Goal: Information Seeking & Learning: Learn about a topic

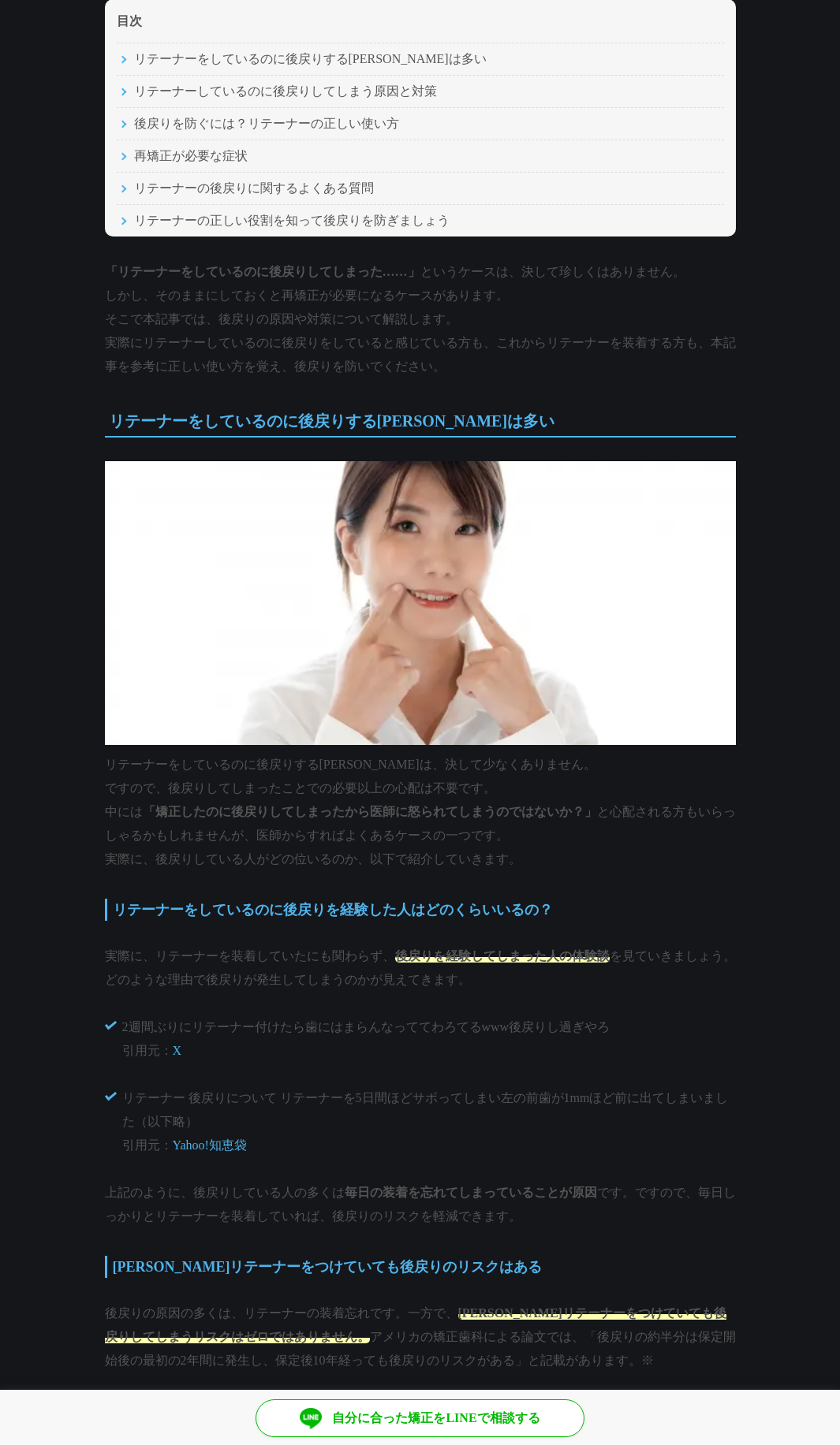
scroll to position [473, 0]
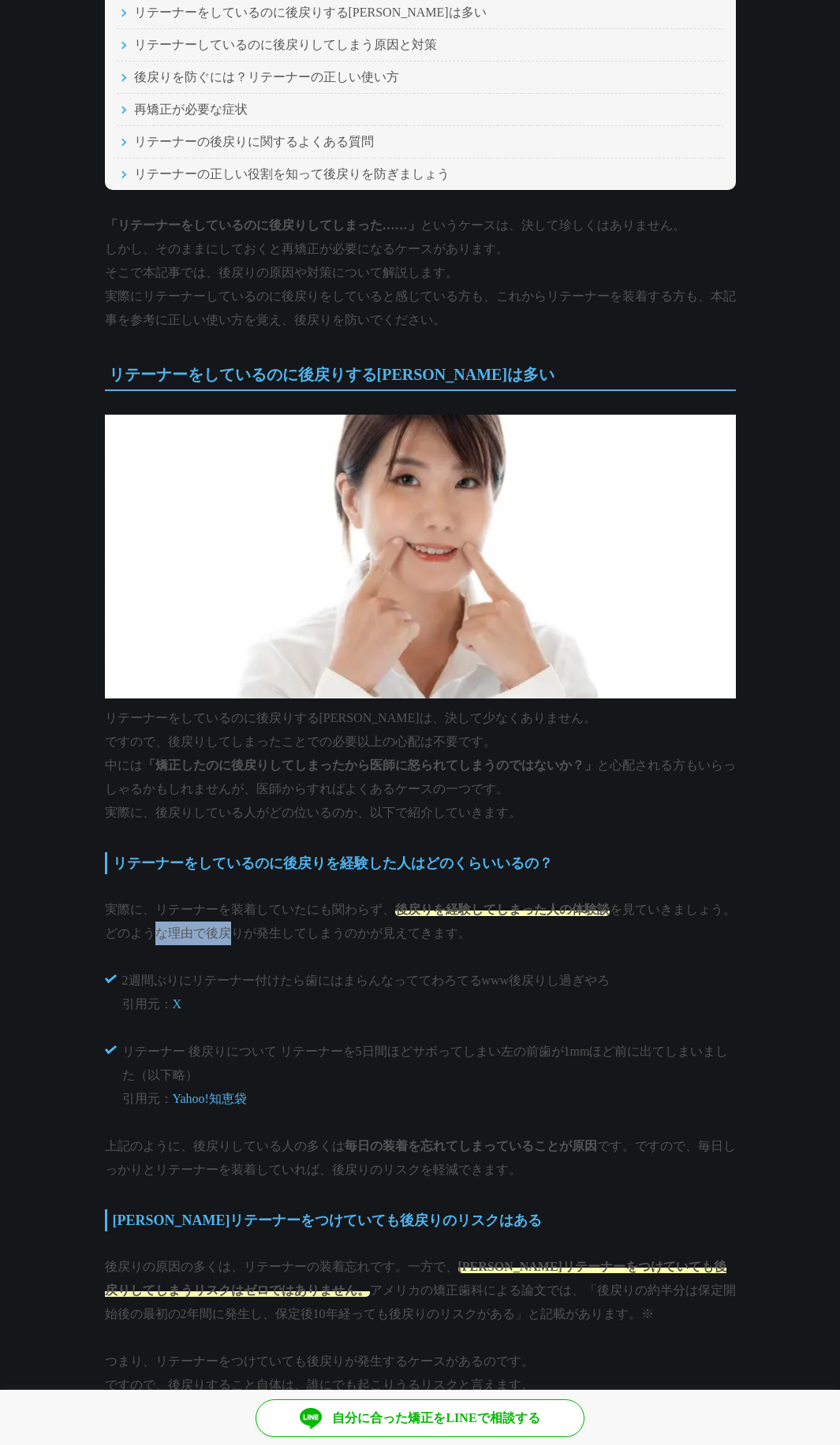
drag, startPoint x: 163, startPoint y: 922, endPoint x: 237, endPoint y: 934, distance: 75.0
click at [237, 934] on p "実際に、リテーナーを装着していたにも関わらず、 後戻りを経験してしまった人の体験談 を見ていきましょう。どのような理由で後戻りが発生してしまうのかが見えてきま…" at bounding box center [420, 922] width 631 height 47
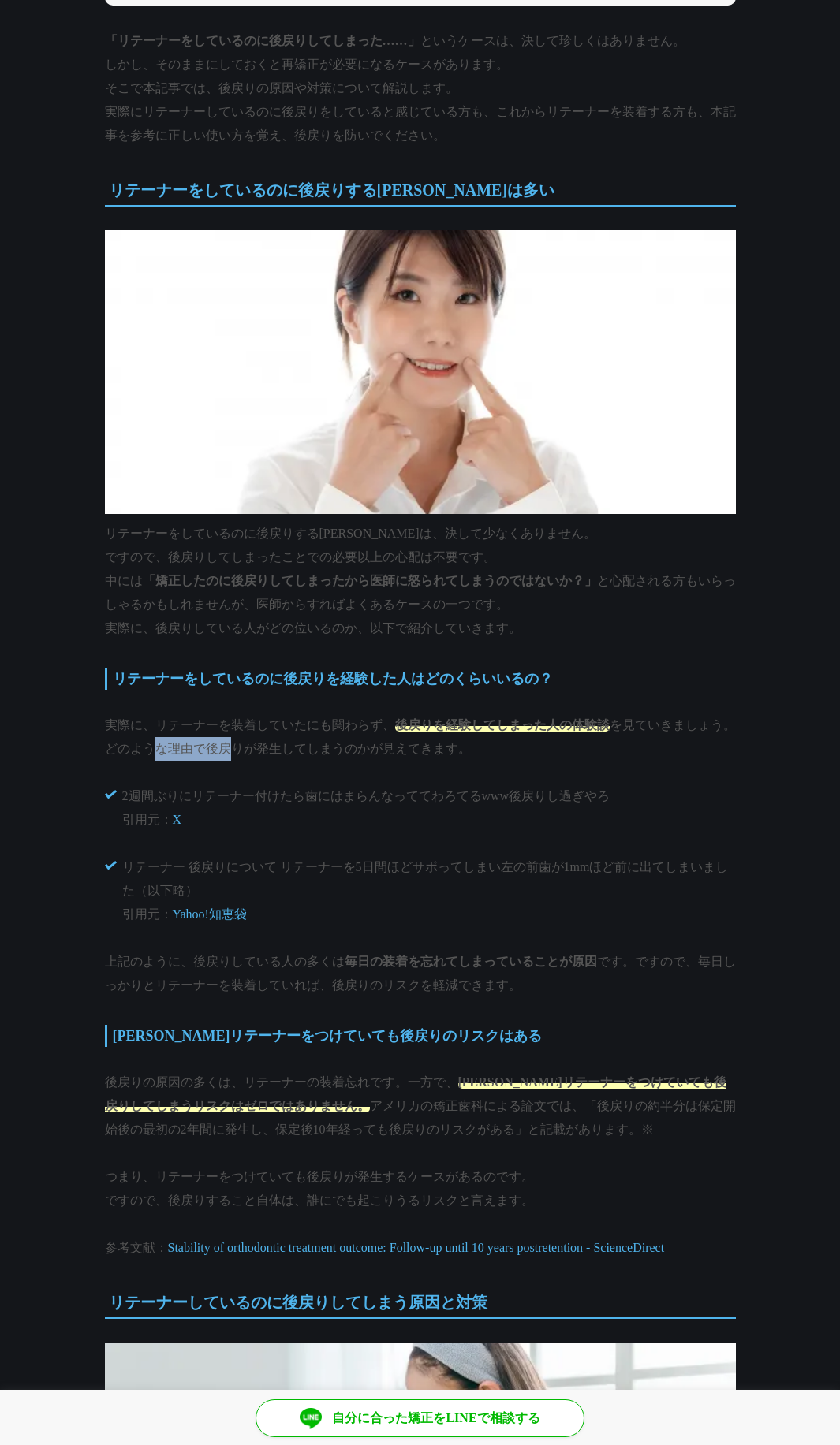
scroll to position [662, 0]
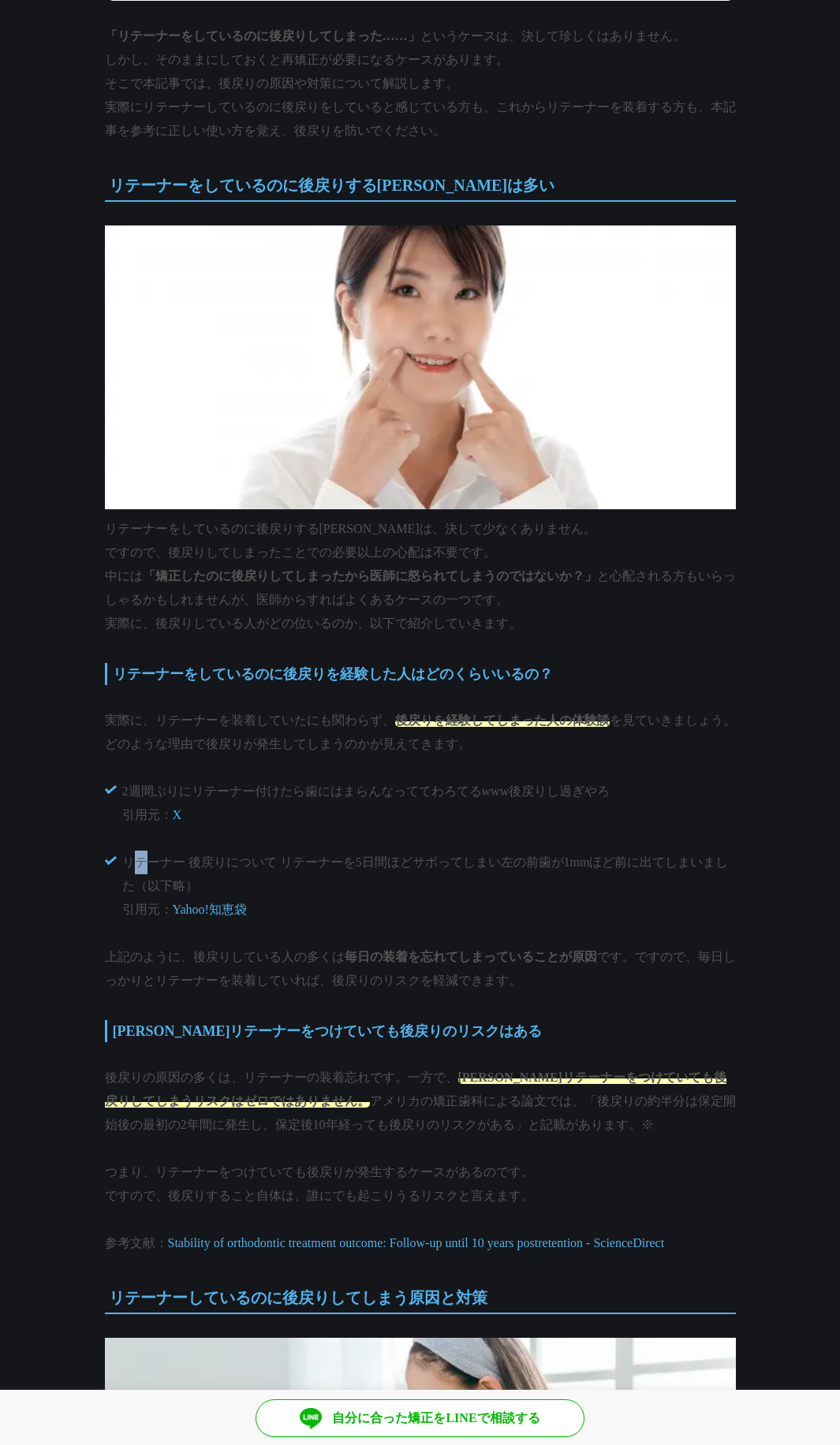
drag, startPoint x: 139, startPoint y: 863, endPoint x: 150, endPoint y: 853, distance: 14.9
click at [150, 857] on p "リテーナー 後戻りについて リテーナーを5日間ほどサボってしまい左の前歯が1mmほど前に出てしまいました（以下略） 引用元： Yahoo!知恵袋" at bounding box center [428, 886] width 613 height 71
drag, startPoint x: 167, startPoint y: 865, endPoint x: 222, endPoint y: 866, distance: 55.0
click at [222, 866] on p "リテーナー 後戻りについて リテーナーを5日間ほどサボってしまい左の前歯が1mmほど前に出てしまいました（以下略） 引用元： Yahoo!知恵袋" at bounding box center [428, 886] width 613 height 71
drag, startPoint x: 242, startPoint y: 968, endPoint x: 286, endPoint y: 974, distance: 44.4
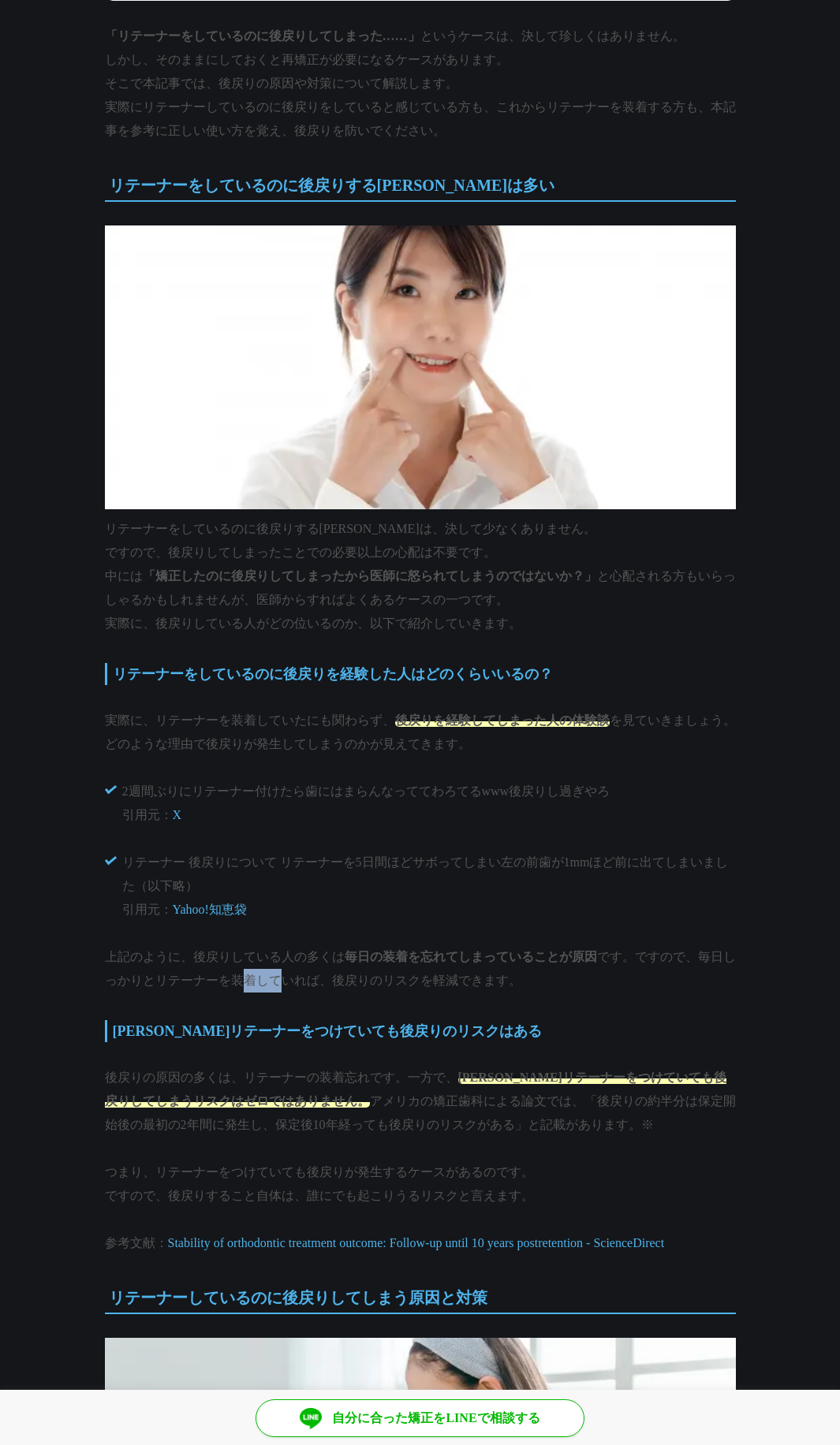
click at [286, 974] on p "上記のように、後戻りしている人の多くは 毎日の装着を忘れてしまっていることが原因 です。ですので、毎日しっかりとリテーナーを装着していれば、後戻りのリスクを軽…" at bounding box center [420, 969] width 631 height 47
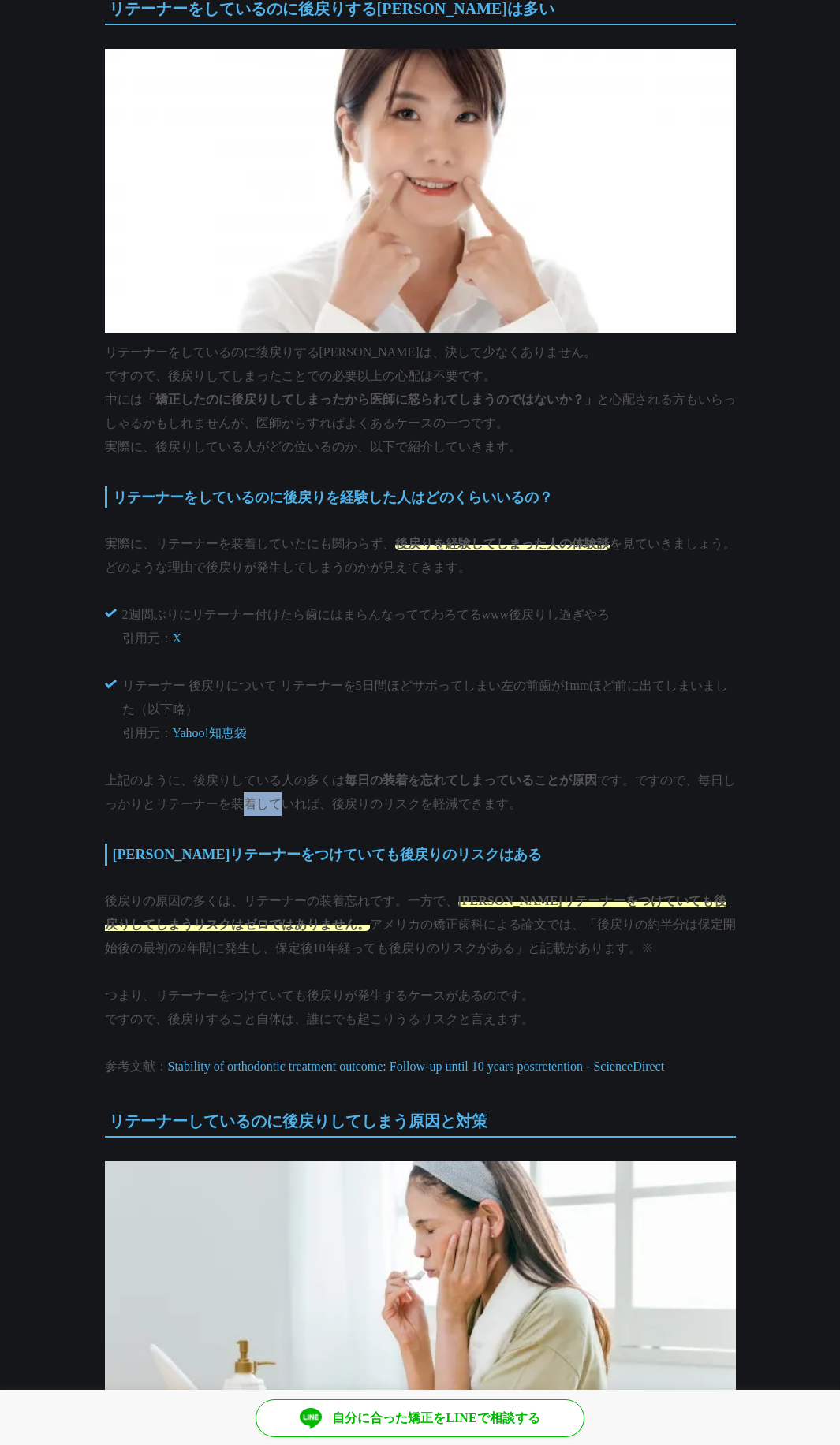
scroll to position [852, 0]
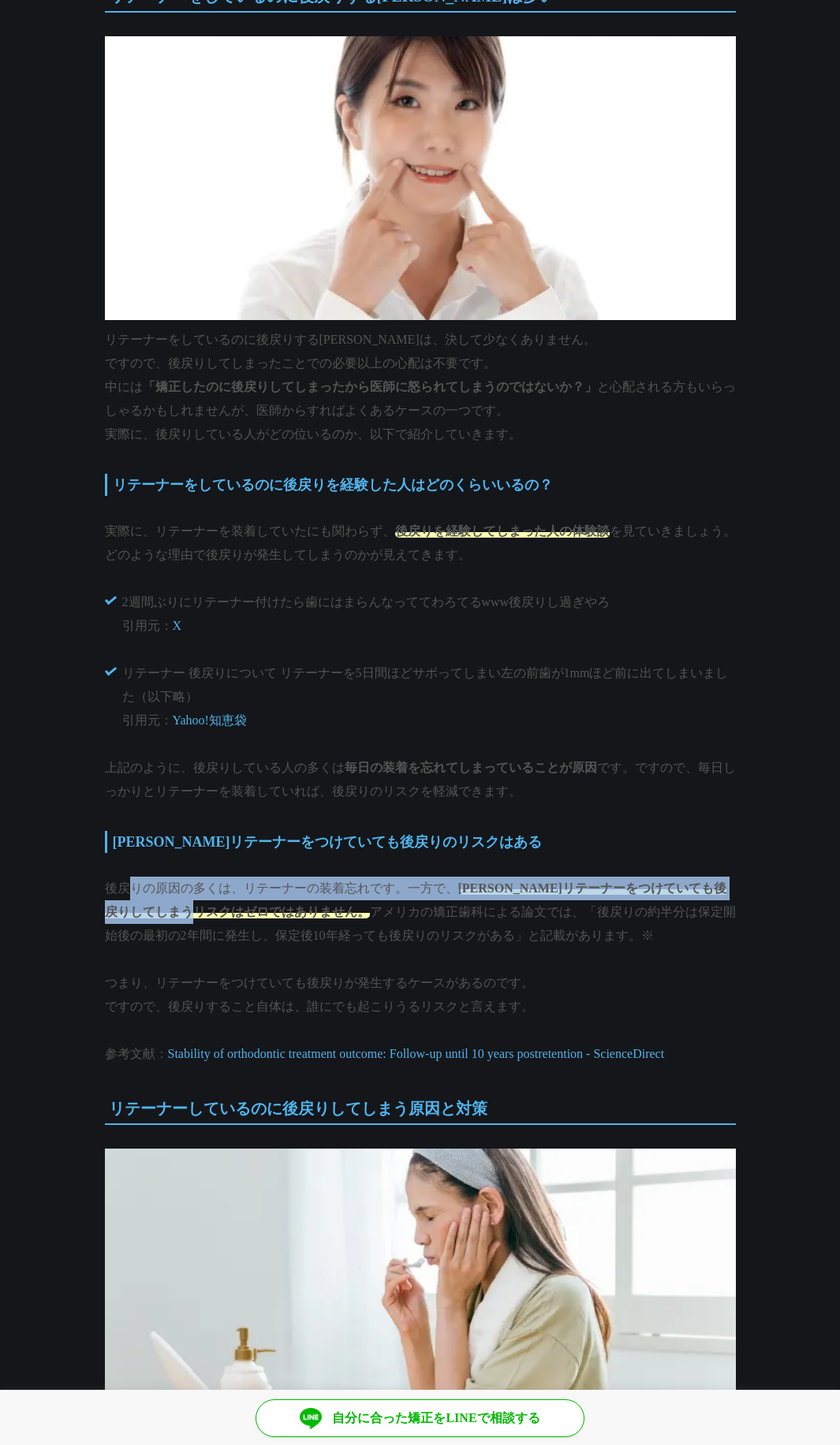
drag, startPoint x: 134, startPoint y: 892, endPoint x: 249, endPoint y: 912, distance: 116.7
click at [249, 912] on p "後戻りの原因の多くは、リテーナーの装着忘れです。一方で、 [PERSON_NAME]リテーナーをつけていても後戻りしてしまうリスクはゼロではありません。 アメ…" at bounding box center [420, 912] width 631 height 71
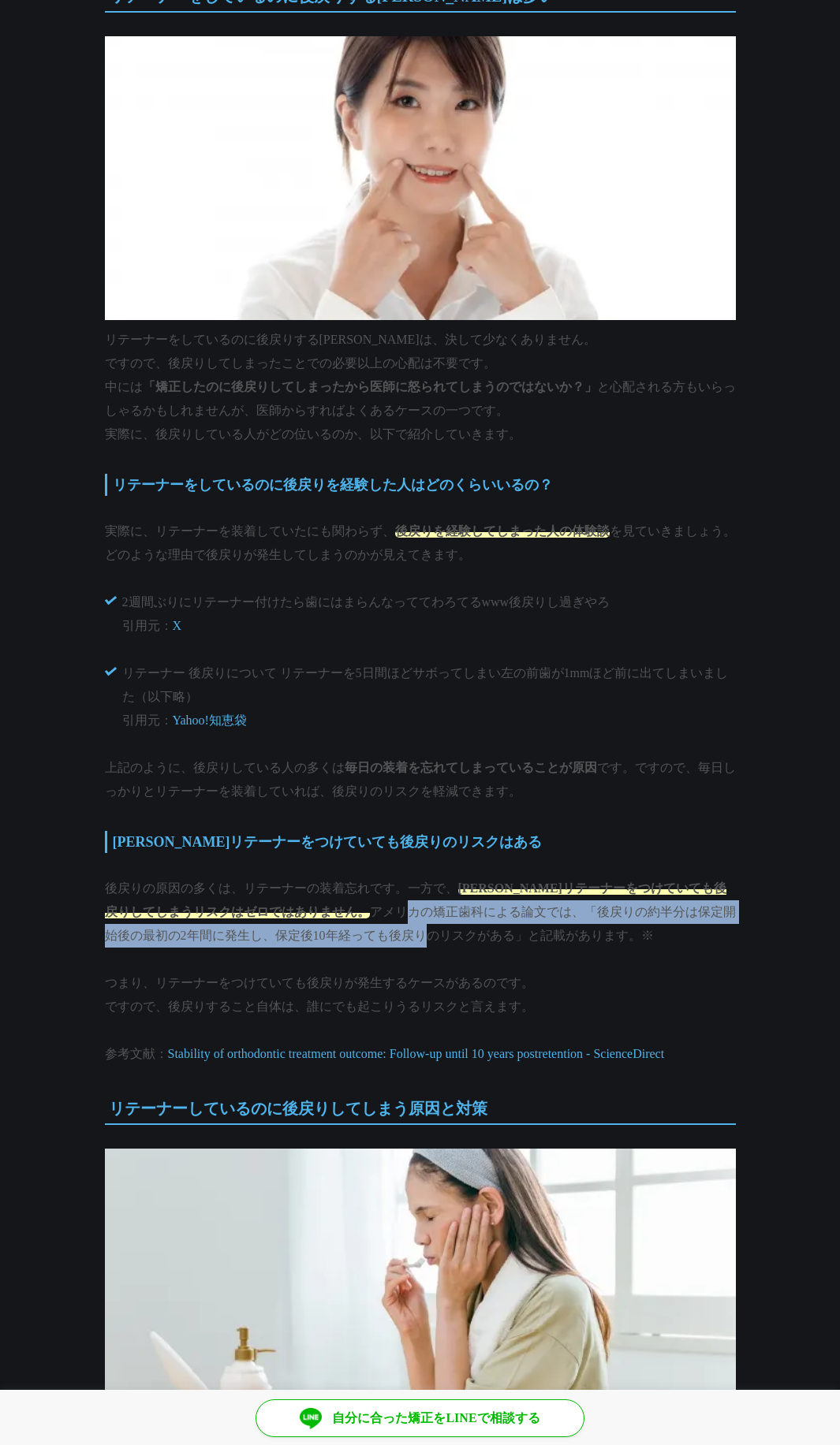
drag, startPoint x: 317, startPoint y: 921, endPoint x: 332, endPoint y: 924, distance: 15.3
click at [332, 924] on p "後戻りの原因の多くは、リテーナーの装着忘れです。一方で、 [PERSON_NAME]リテーナーをつけていても後戻りしてしまうリスクはゼロではありません。 アメ…" at bounding box center [420, 912] width 631 height 71
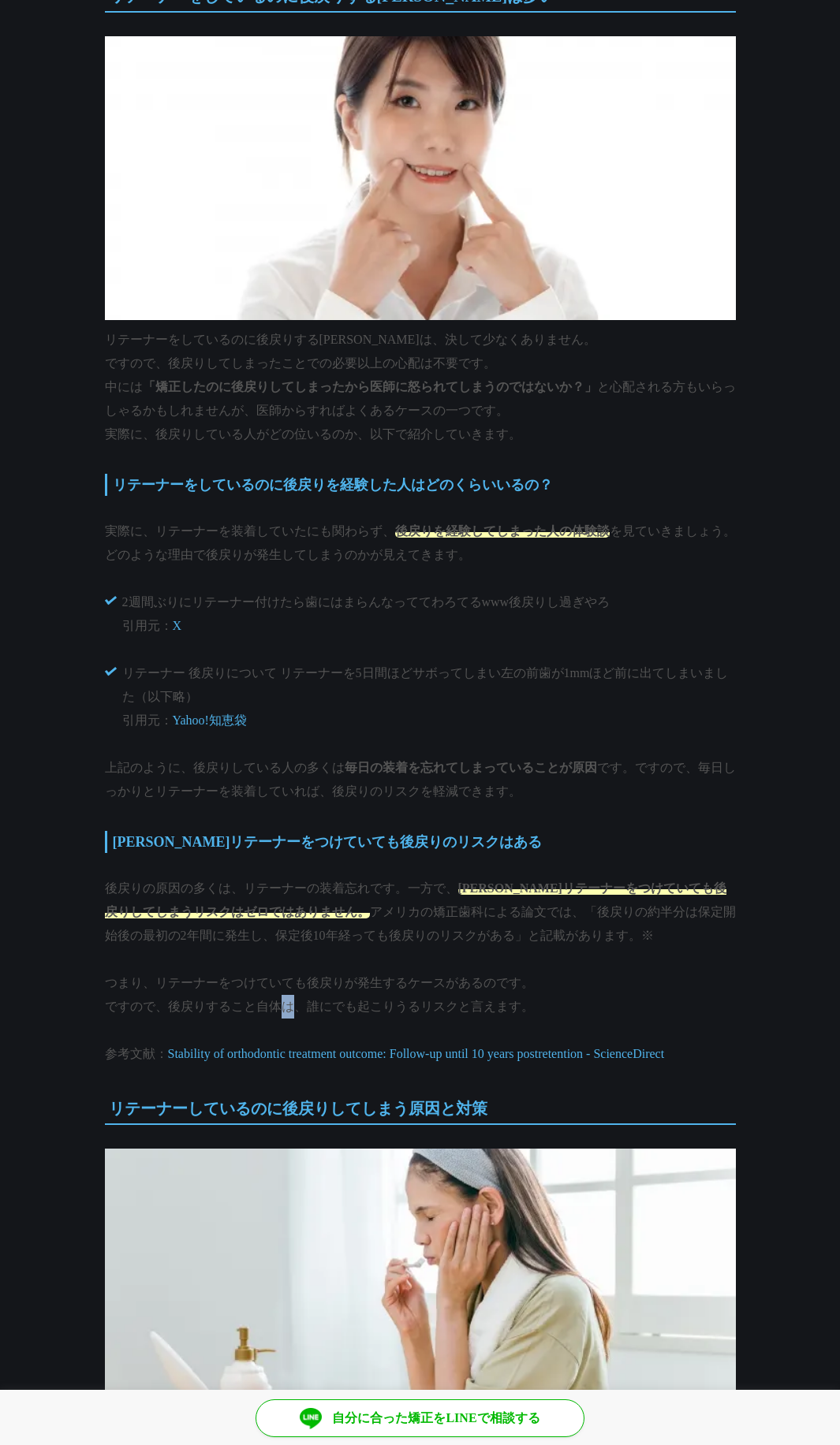
drag, startPoint x: 271, startPoint y: 1001, endPoint x: 284, endPoint y: 1005, distance: 13.6
click at [284, 1005] on p "つまり、リテーナーをつけていても後戻りが発生するケースがあるのです。 ですので、後戻りすること自体は、誰にでも起こりうるリスクと言えます。" at bounding box center [420, 994] width 631 height 47
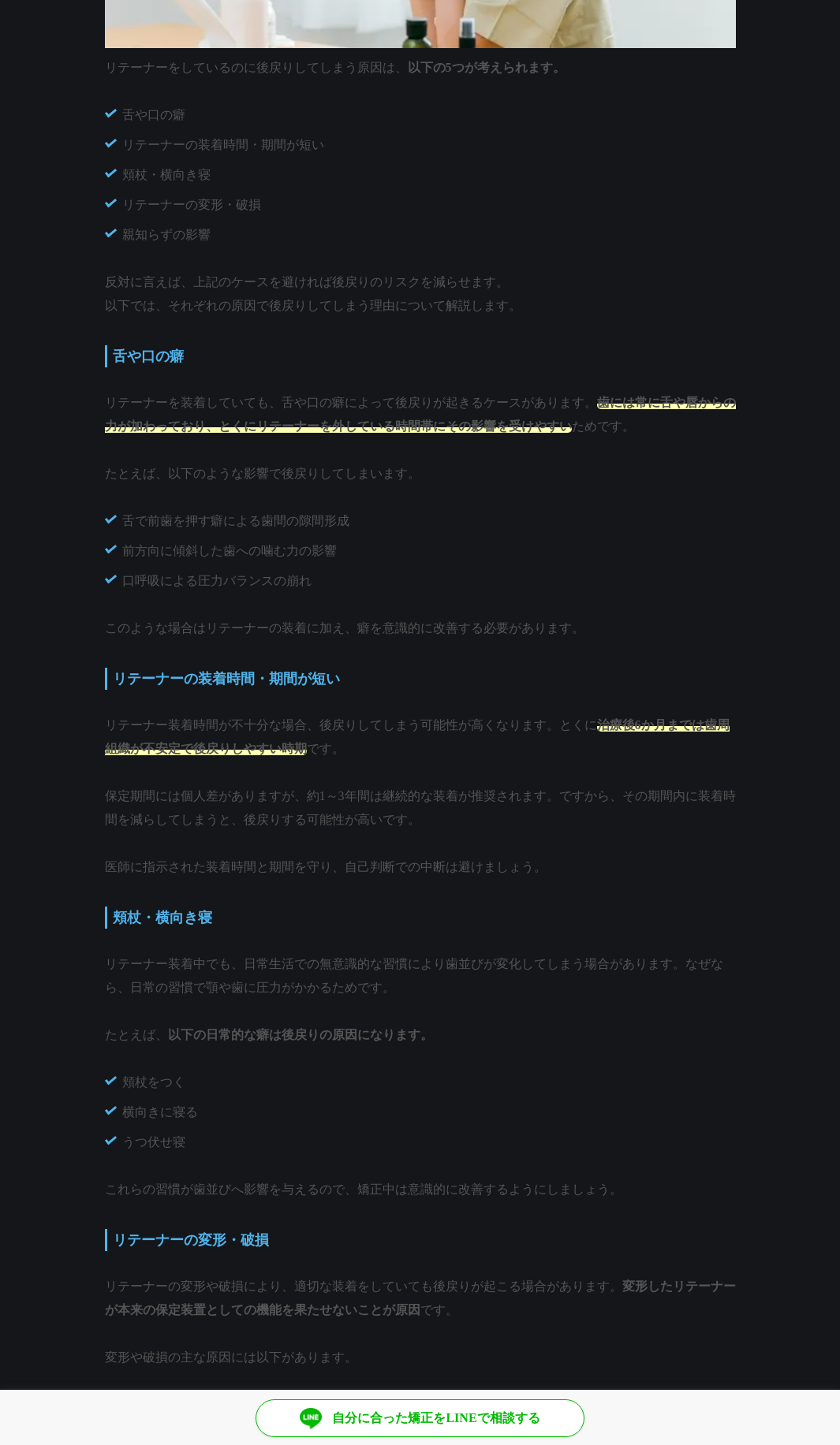
scroll to position [2271, 0]
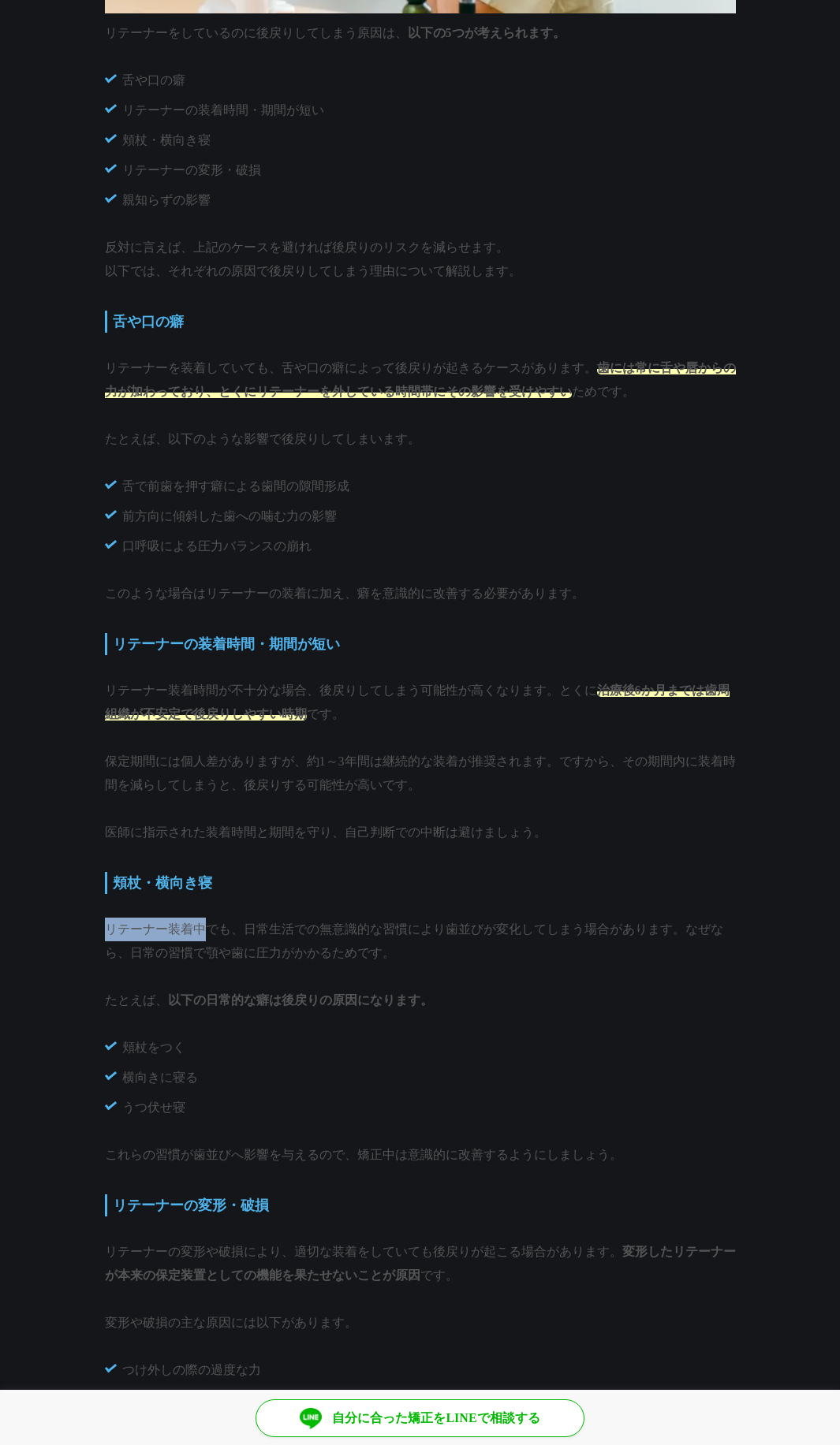
drag, startPoint x: 109, startPoint y: 953, endPoint x: 212, endPoint y: 954, distance: 103.0
click at [204, 955] on p "リテーナー装着中でも、日常生活での無意識的な習慣により歯並びが変化してしまう場合があります。なぜなら、日常の習慣で顎や歯に圧力がかかるためです。" at bounding box center [420, 941] width 631 height 47
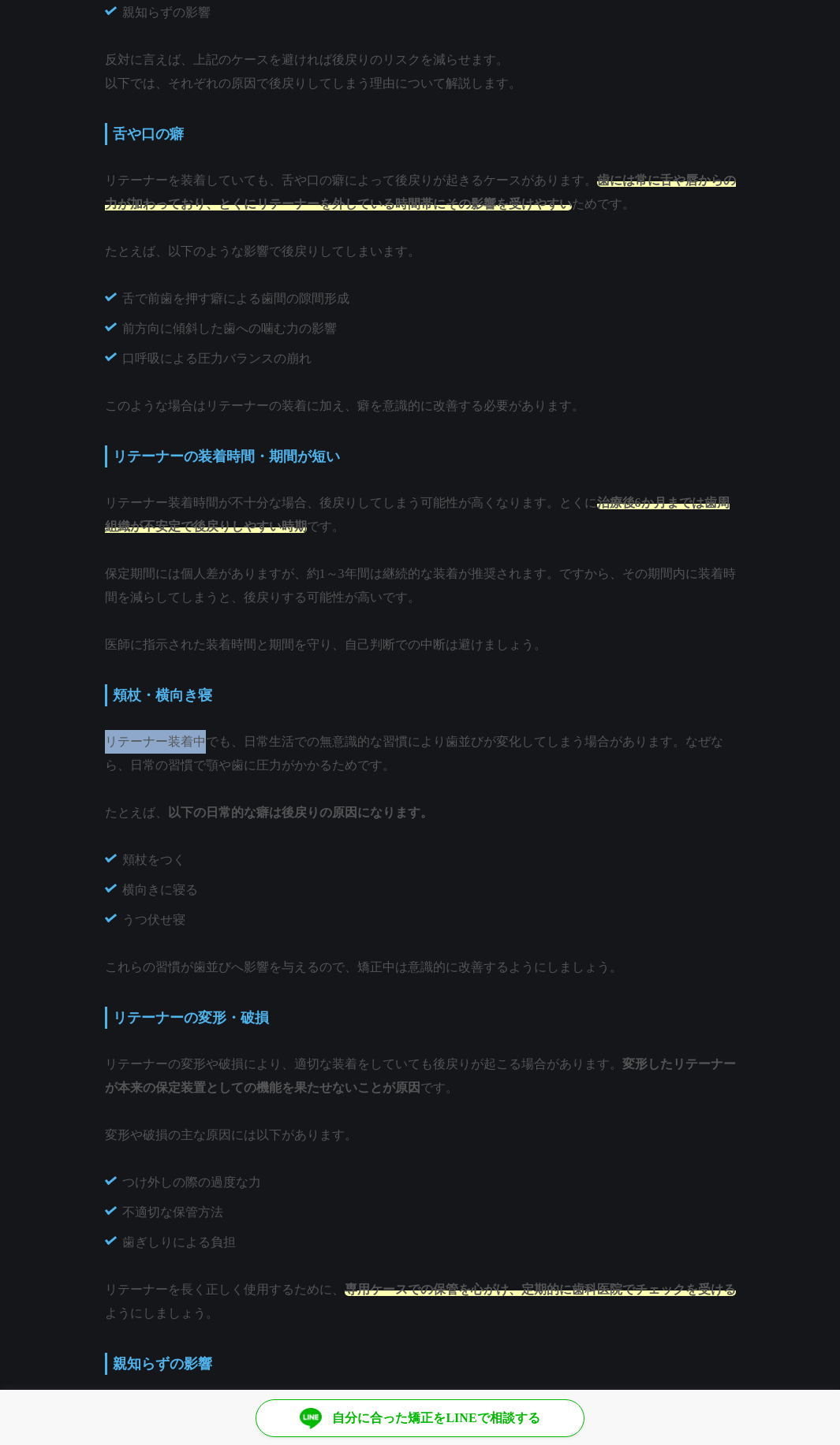
scroll to position [2650, 0]
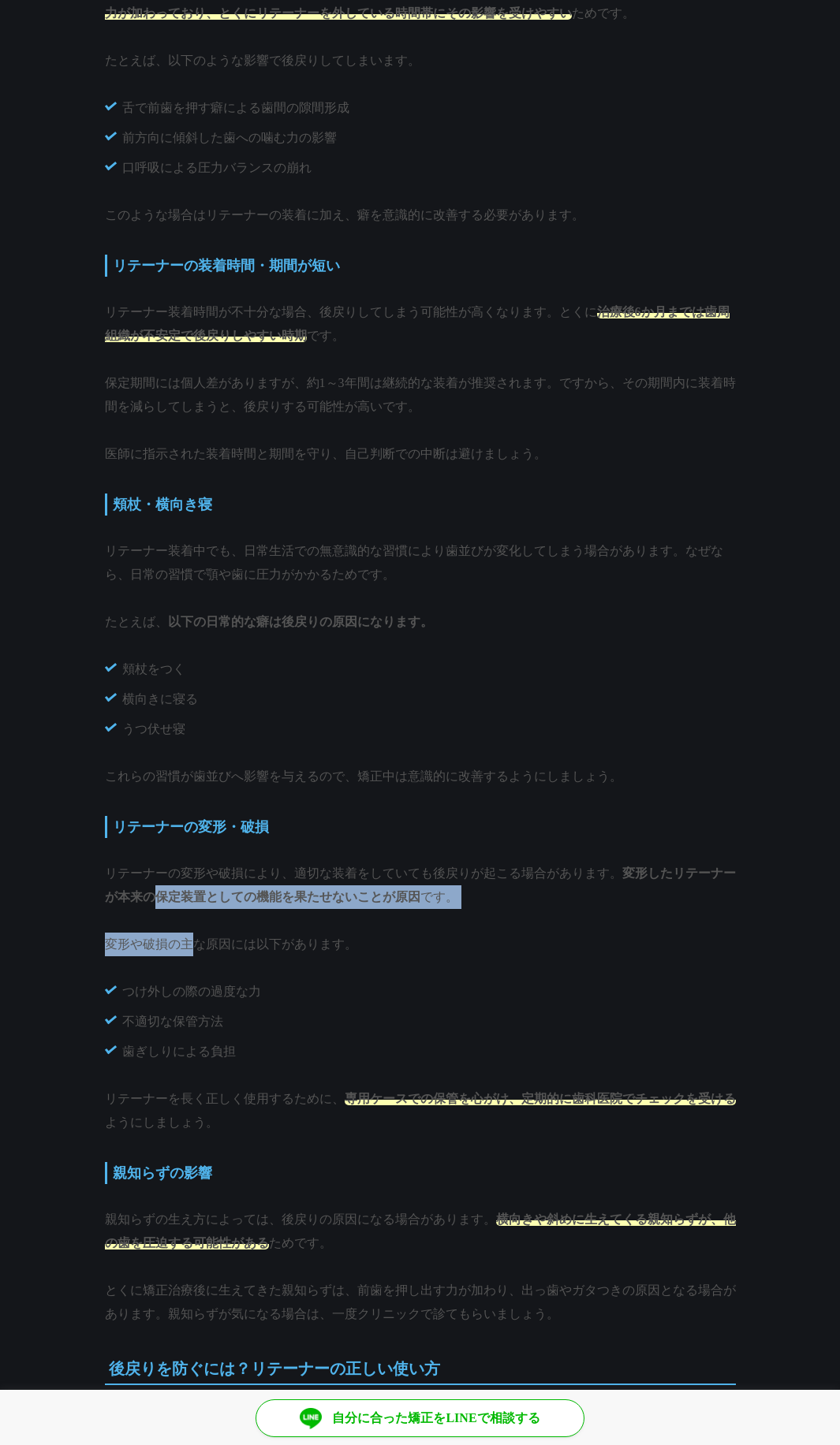
drag, startPoint x: 151, startPoint y: 927, endPoint x: 190, endPoint y: 975, distance: 61.8
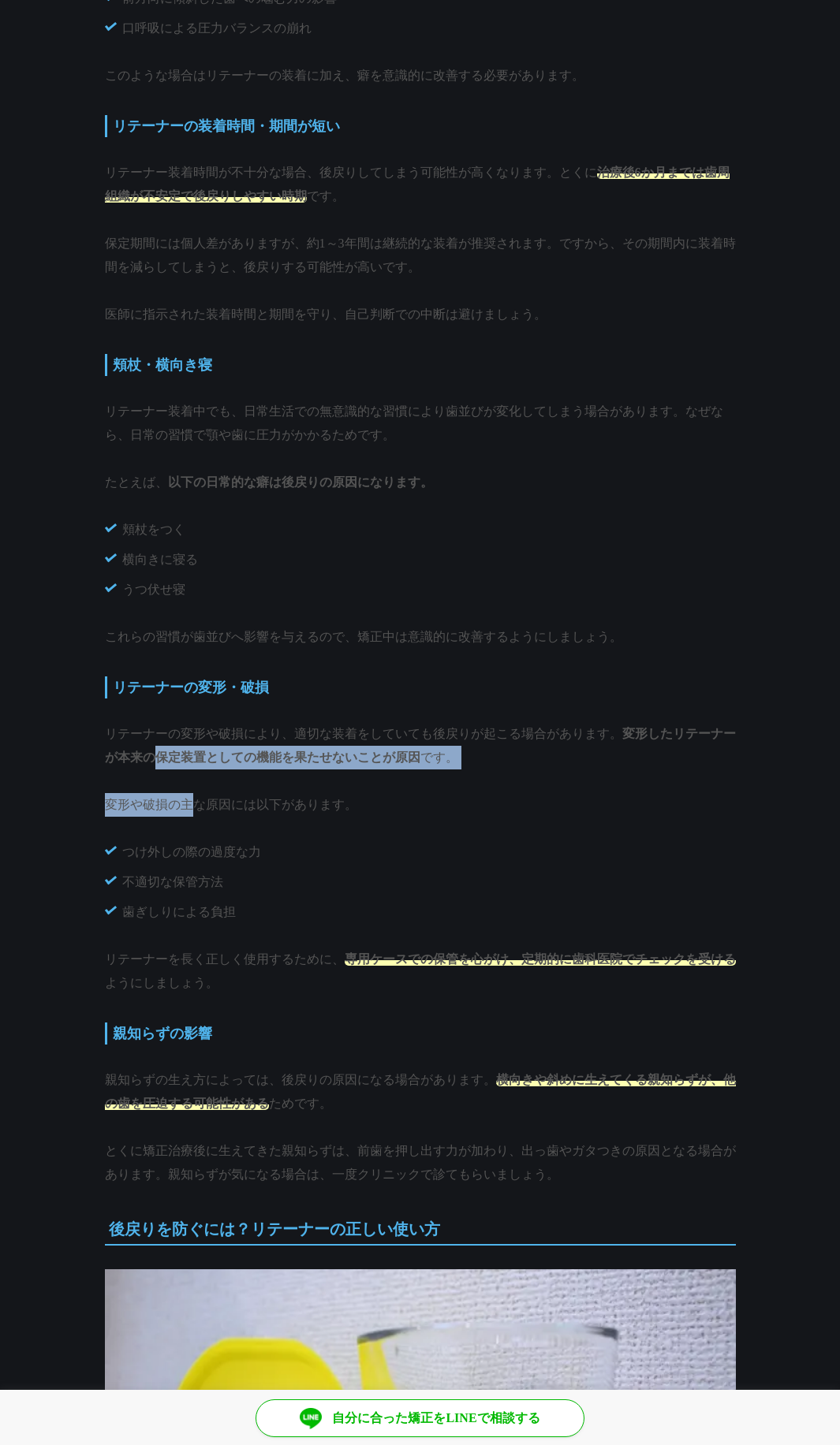
scroll to position [3028, 0]
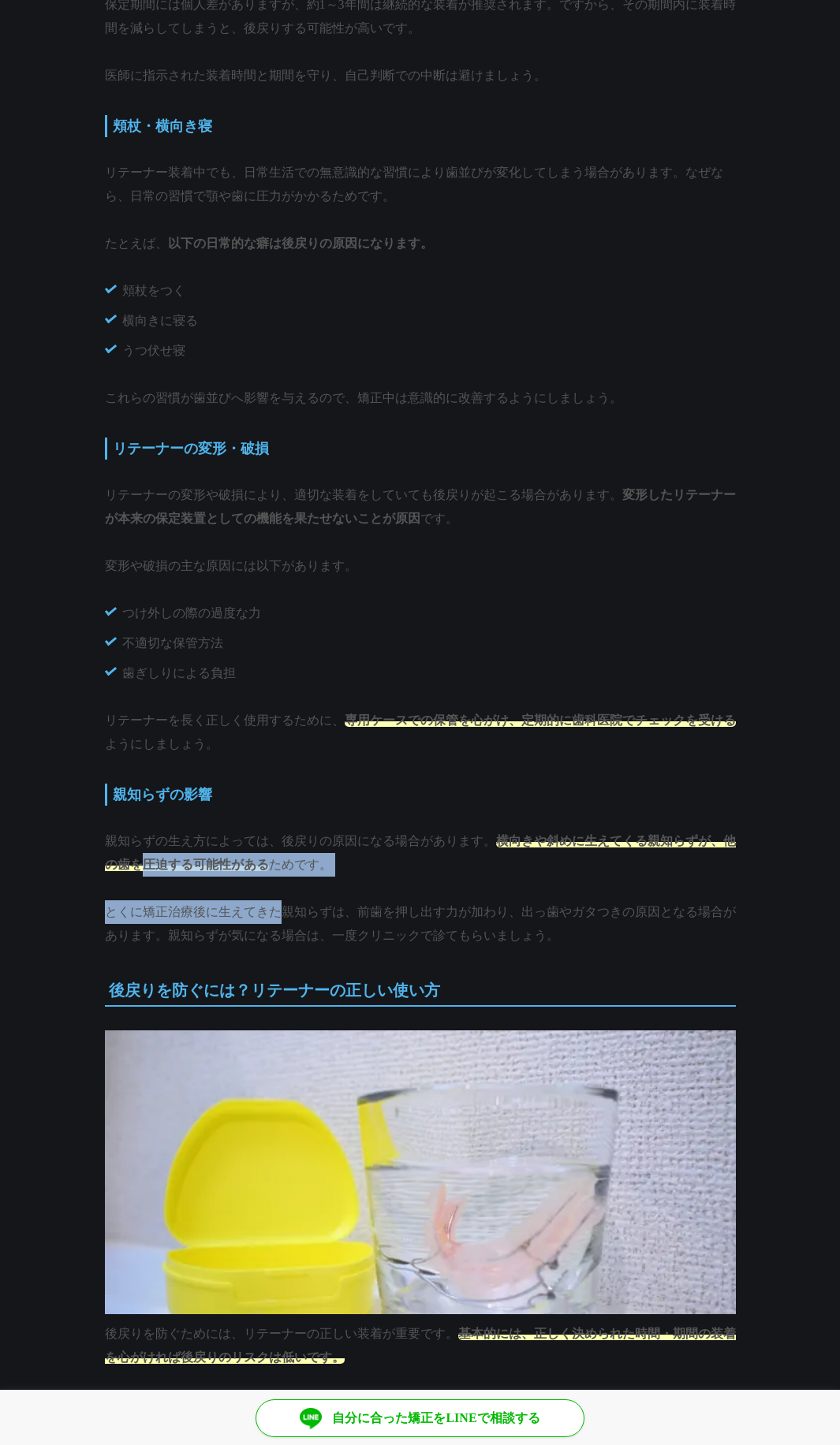
drag, startPoint x: 138, startPoint y: 891, endPoint x: 284, endPoint y: 939, distance: 153.7
click at [284, 939] on div "リテーナーしているのに後戻りしている人は多い！？その理由と対策 歯科ハミール[PERSON_NAME]88院長 [PERSON_NAME]　先生　監修 最終更…" at bounding box center [420, 1123] width 631 height 7748
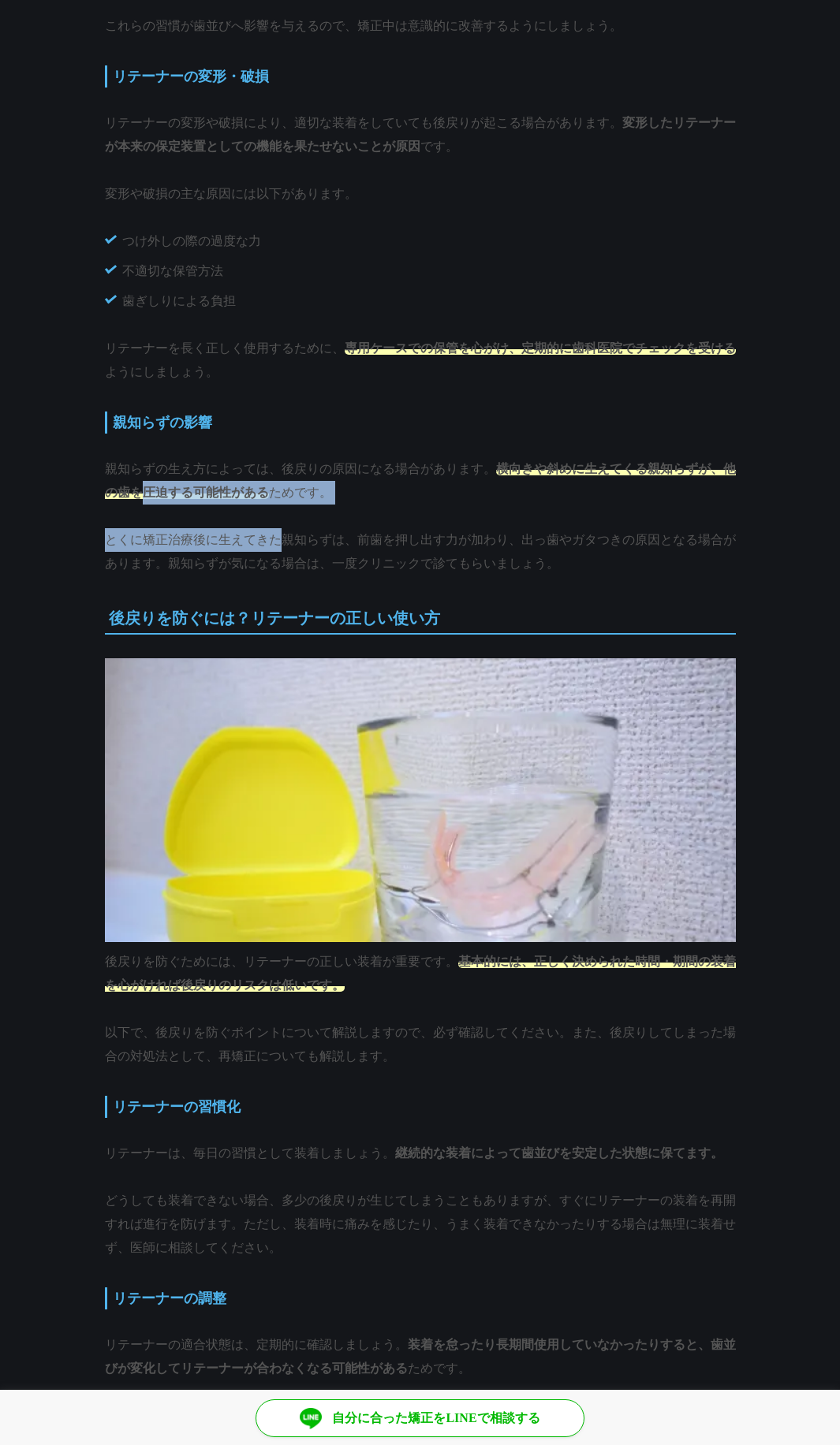
scroll to position [3502, 0]
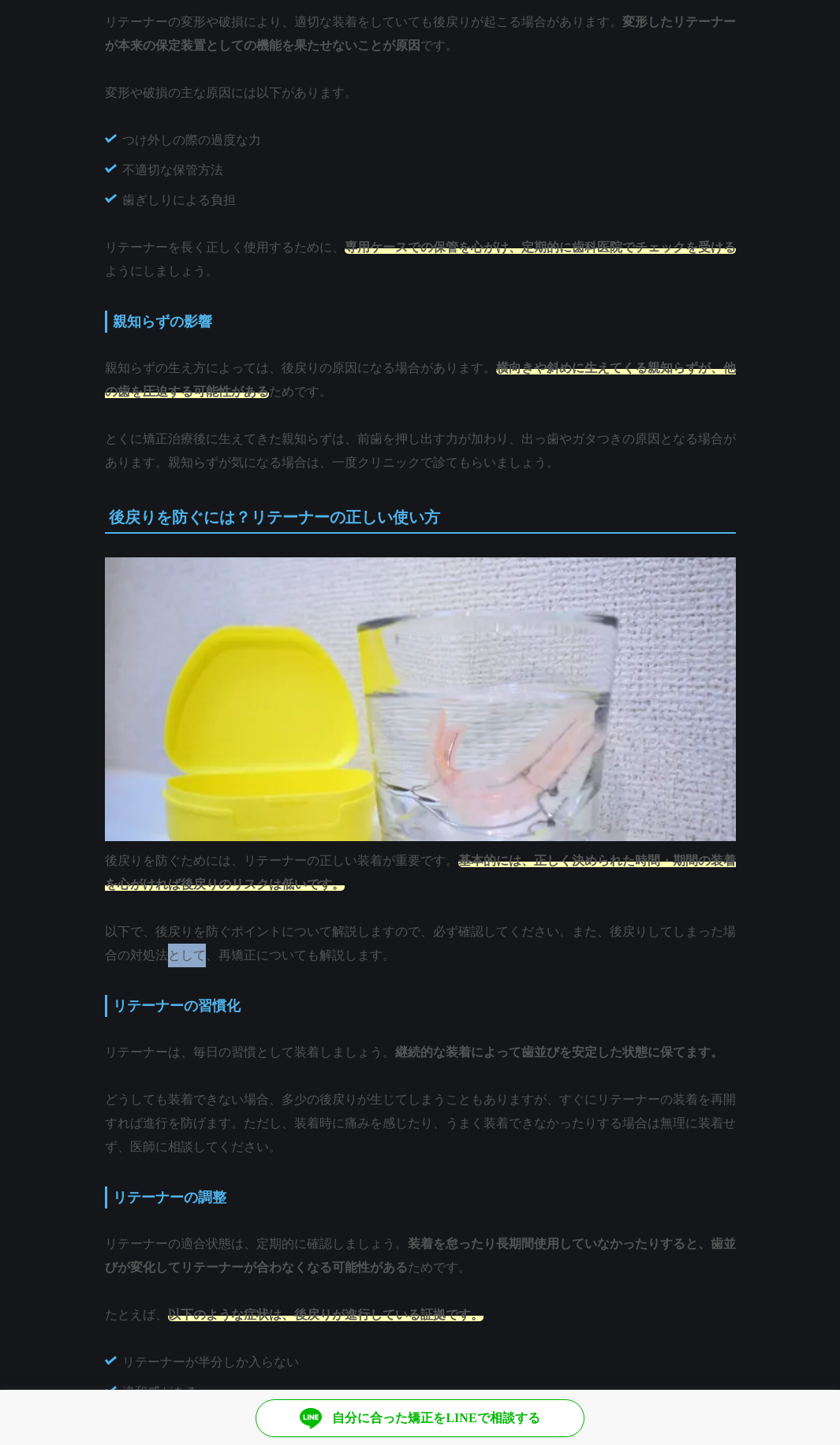
click at [212, 964] on p "以下で、後戻りを防ぐポイントについて解説しますので、必ず確認してください。また、後戻りしてしまった場合の対処法として、再矯正についても解説します。" at bounding box center [420, 944] width 631 height 47
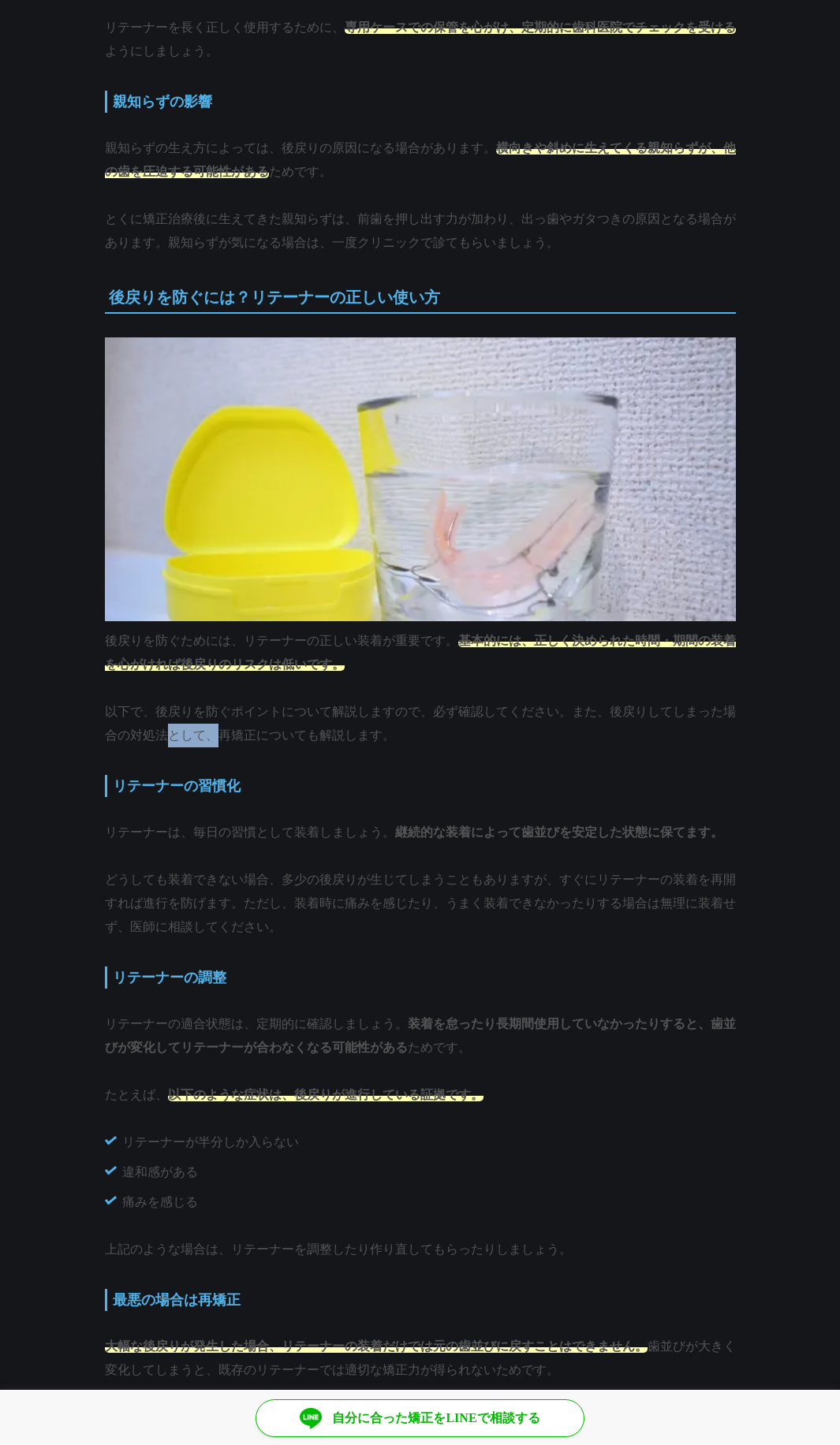
scroll to position [3880, 0]
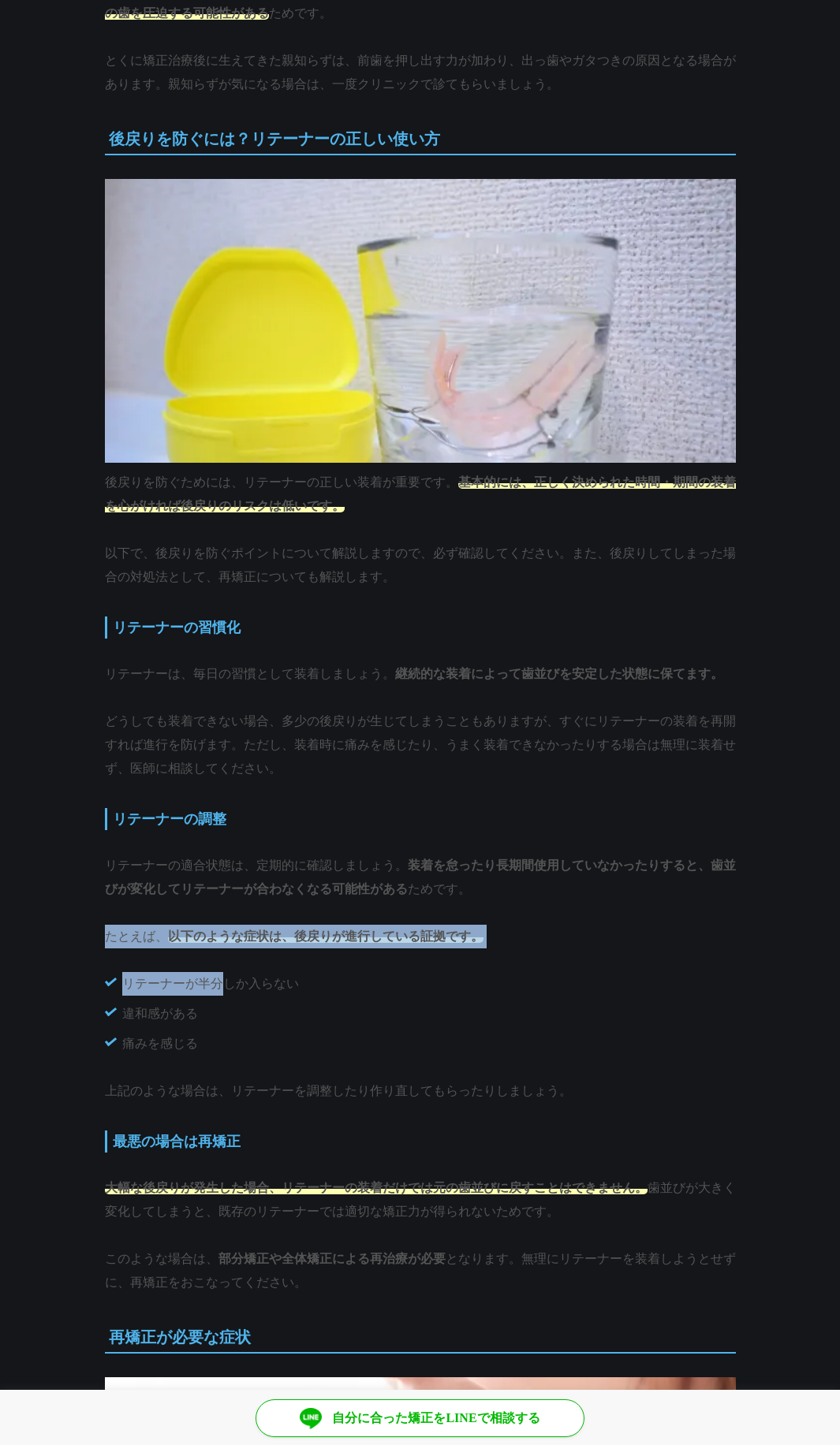
drag, startPoint x: 126, startPoint y: 922, endPoint x: 224, endPoint y: 1019, distance: 137.9
click at [223, 1014] on div "リテーナーしているのに後戻りしている人は多い！？その理由と対策 歯科ハミール[PERSON_NAME]88院長 [PERSON_NAME]　先生　監修 最終更…" at bounding box center [420, 271] width 631 height 7748
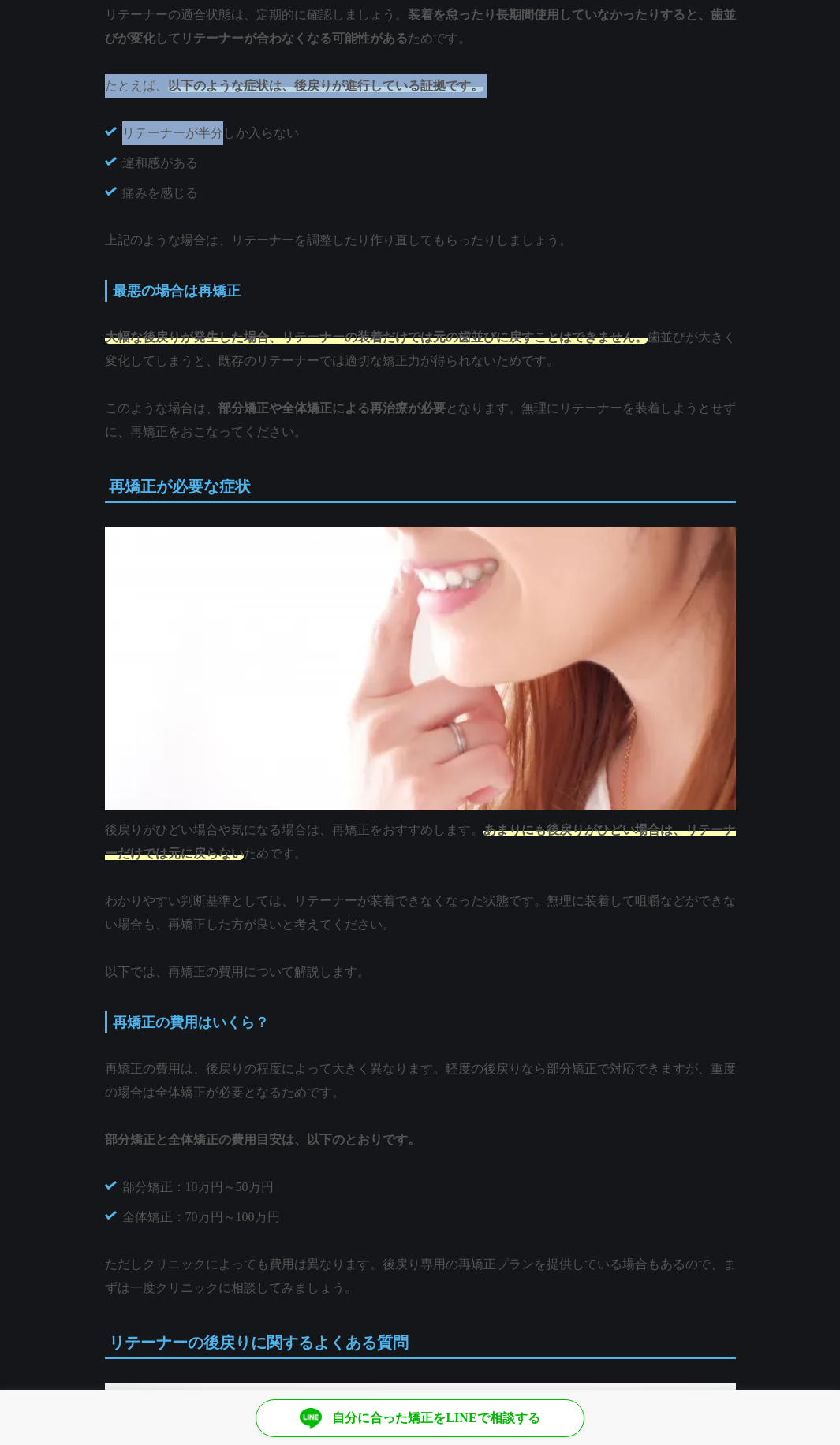
scroll to position [4826, 0]
